Goal: Task Accomplishment & Management: Manage account settings

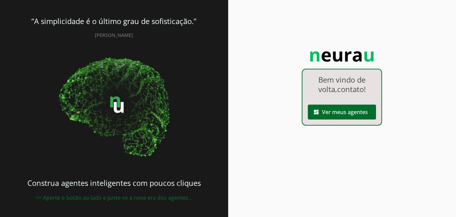
scroll to position [1, 0]
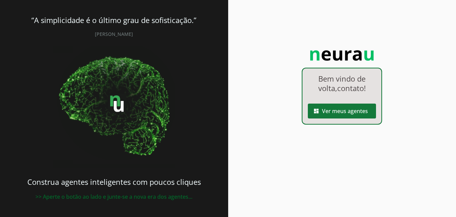
click at [356, 109] on span at bounding box center [342, 111] width 68 height 16
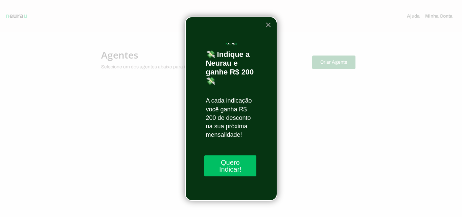
click at [270, 24] on button "×" at bounding box center [268, 24] width 6 height 11
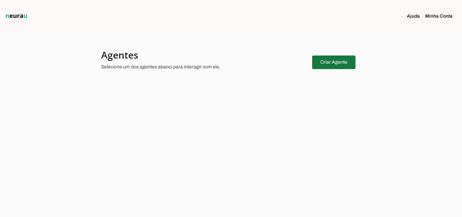
click at [338, 61] on span at bounding box center [333, 62] width 43 height 16
